Goal: Task Accomplishment & Management: Manage account settings

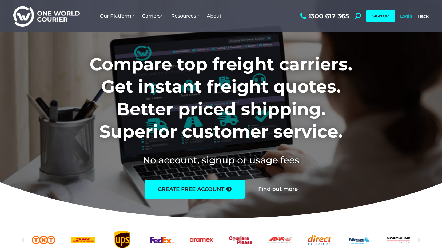
click at [408, 16] on link "Login" at bounding box center [406, 16] width 12 height 5
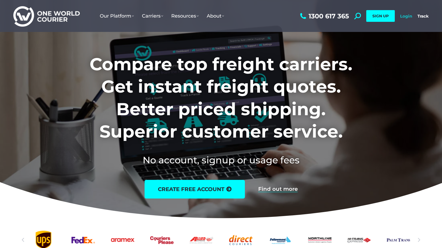
click at [405, 15] on link "Login" at bounding box center [406, 16] width 12 height 5
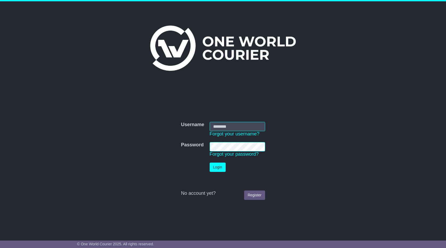
type input "**********"
click at [217, 168] on button "Login" at bounding box center [218, 167] width 16 height 9
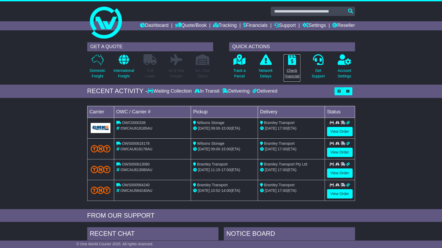
click at [291, 61] on icon at bounding box center [292, 59] width 8 height 11
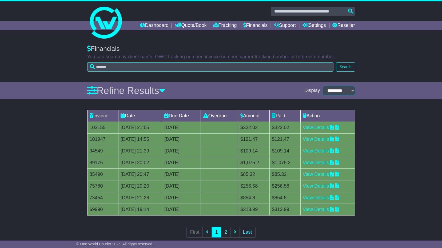
scroll to position [10, 0]
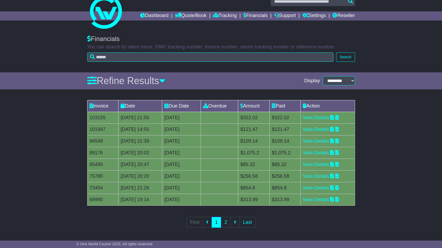
click at [133, 129] on td "04 Jul 2025 14:55" at bounding box center [140, 130] width 44 height 12
